Goal: Check status: Check status

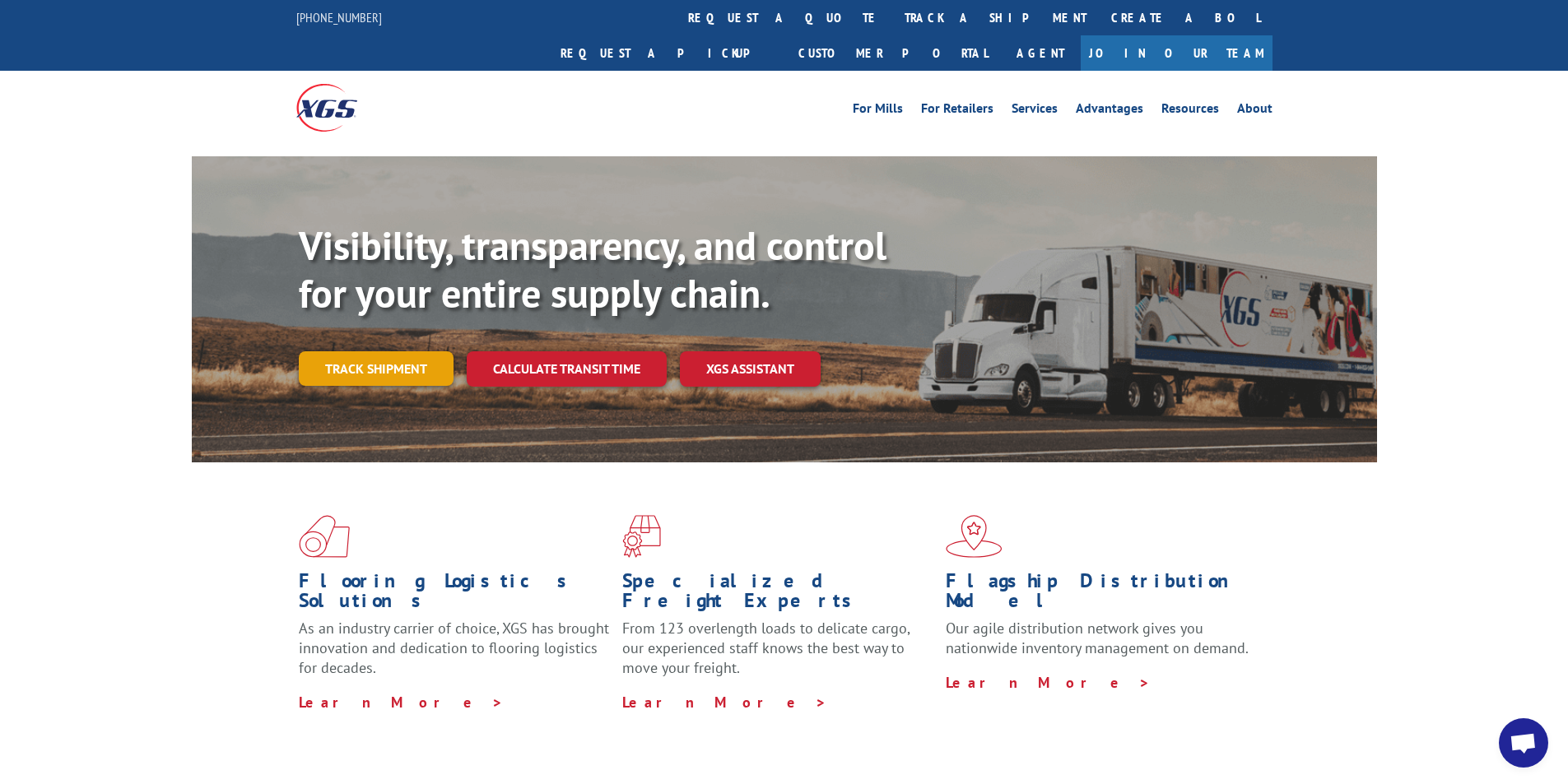
click at [378, 351] on link "Track shipment" at bounding box center [375, 368] width 155 height 34
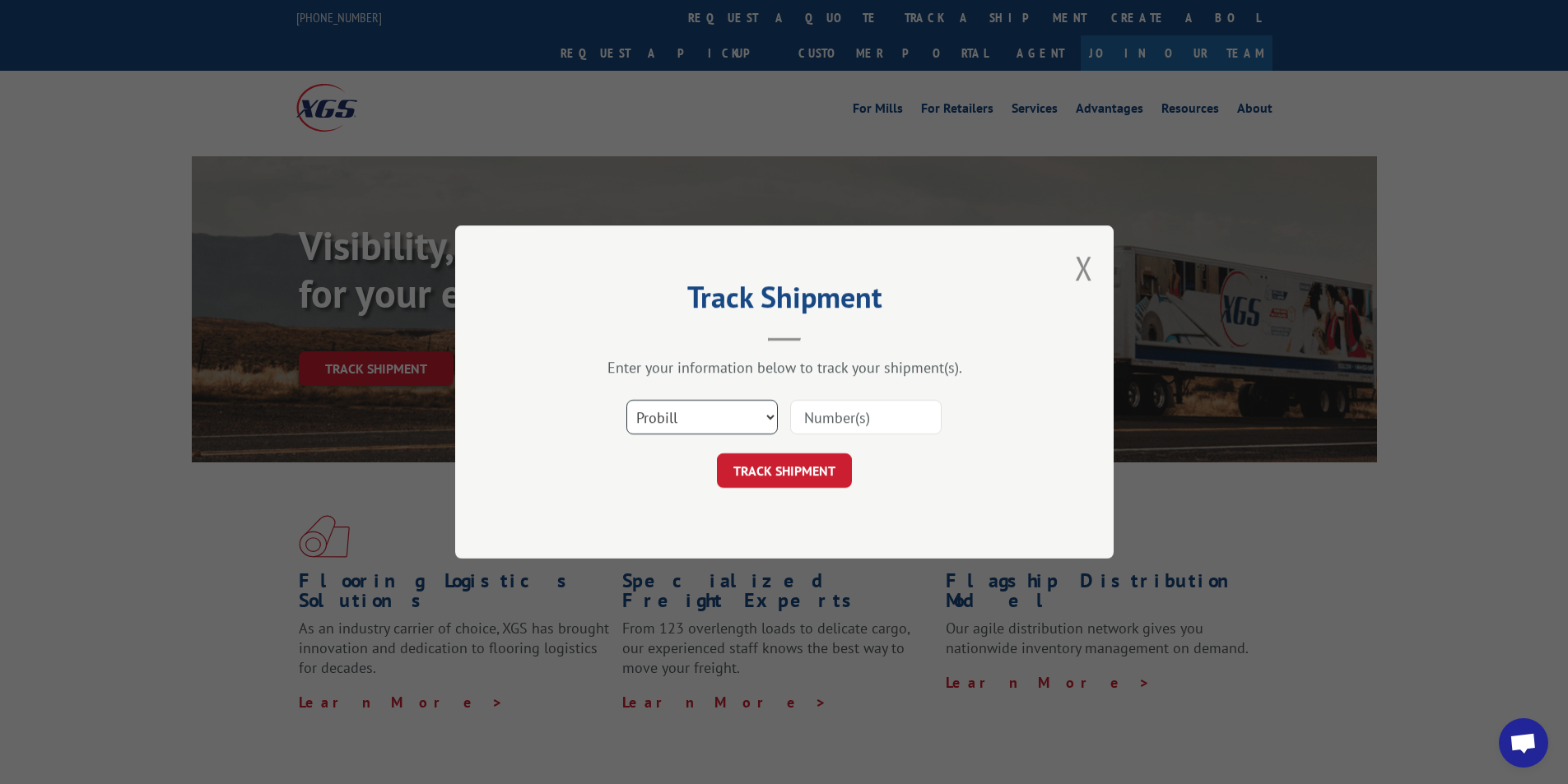
click at [770, 422] on select "Select category... Probill BOL PO" at bounding box center [702, 417] width 151 height 34
select select "bol"
click at [626, 400] on select "Select category... Probill BOL PO" at bounding box center [702, 417] width 151 height 34
click at [861, 414] on input at bounding box center [865, 417] width 151 height 34
type input "7040719"
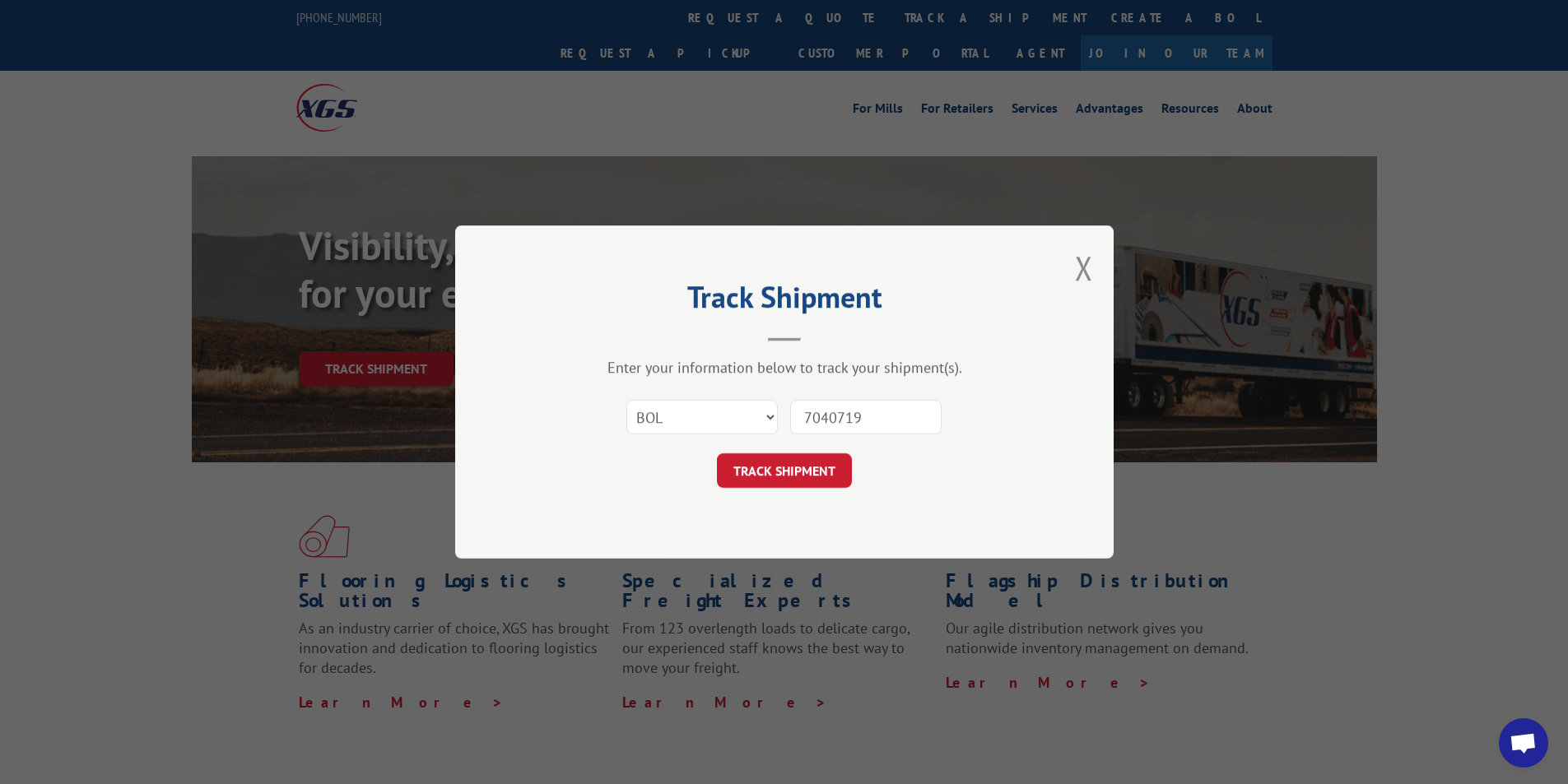
click at [752, 474] on button "TRACK SHIPMENT" at bounding box center [784, 470] width 135 height 34
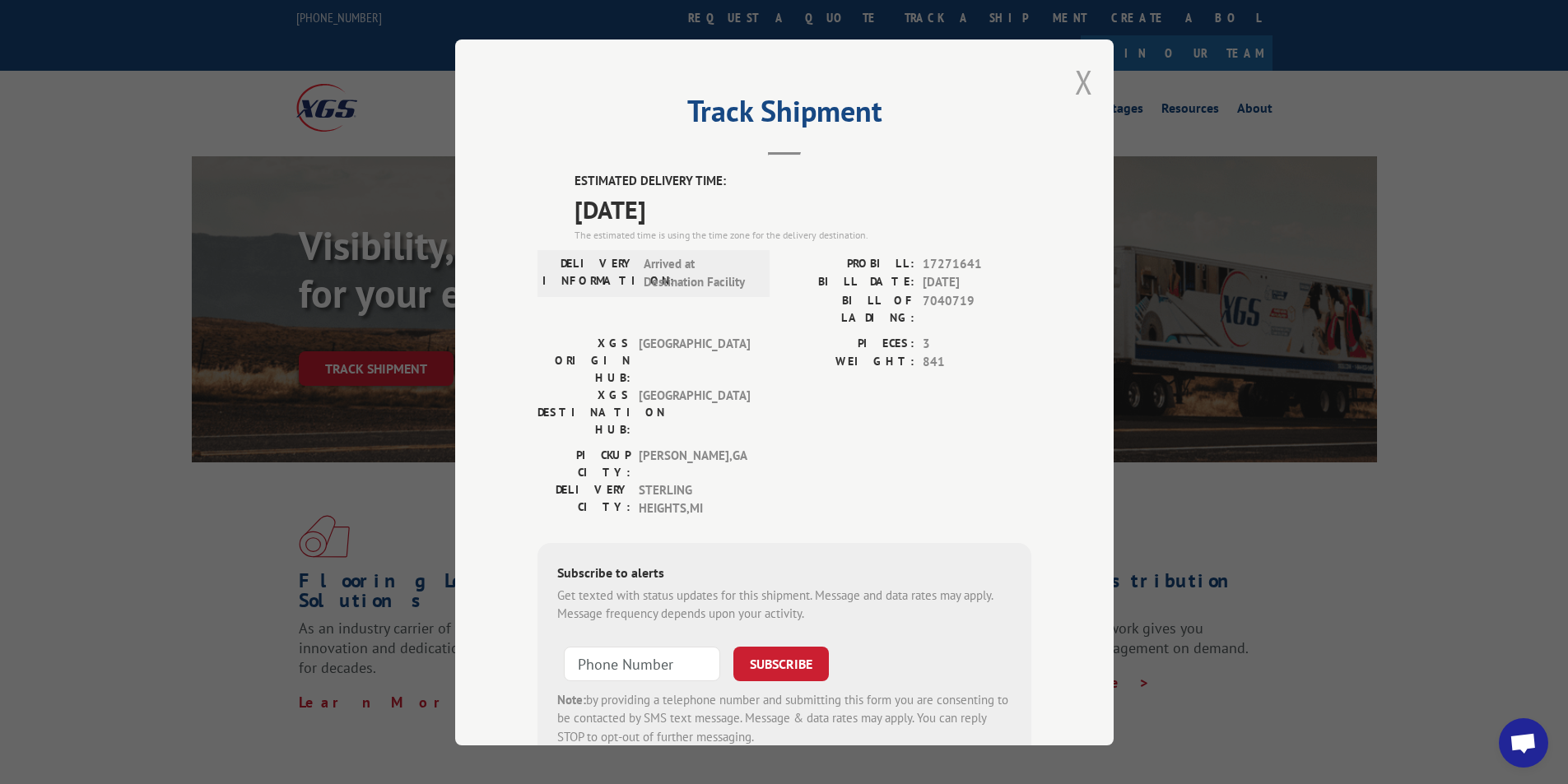
click at [1080, 80] on button "Close modal" at bounding box center [1084, 82] width 19 height 44
